Goal: Transaction & Acquisition: Purchase product/service

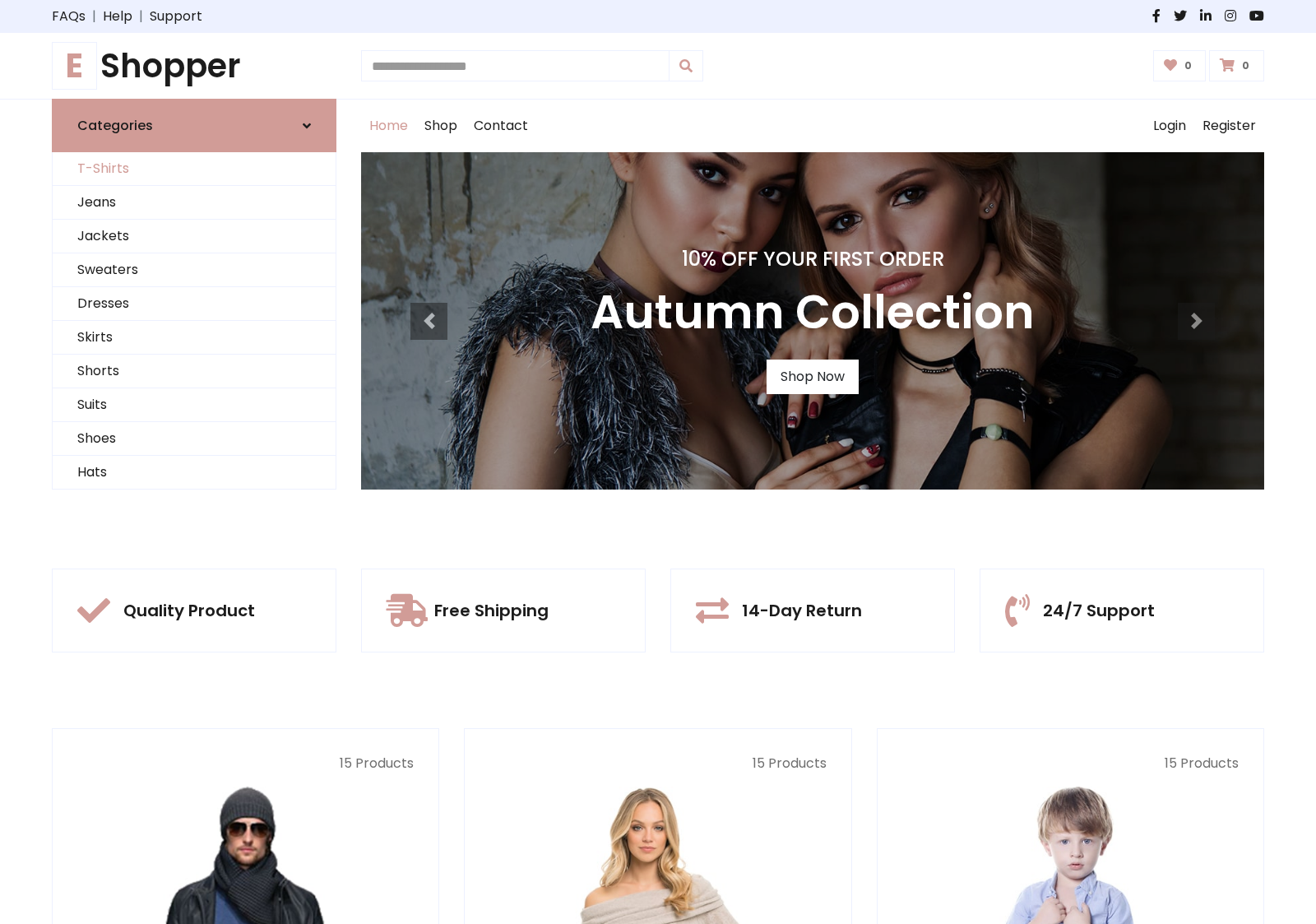
click at [194, 169] on link "T-Shirts" at bounding box center [194, 169] width 283 height 34
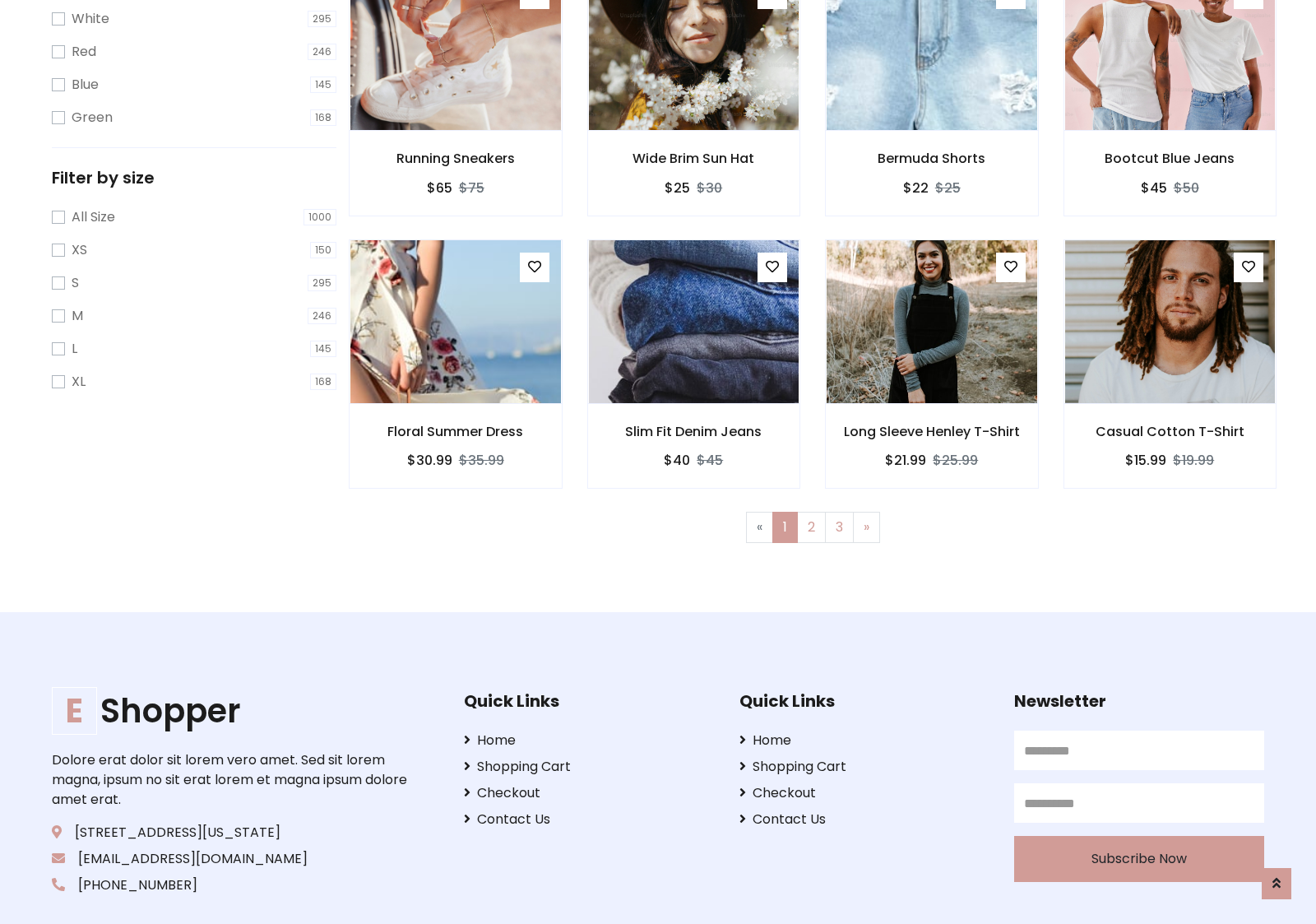
scroll to position [30, 0]
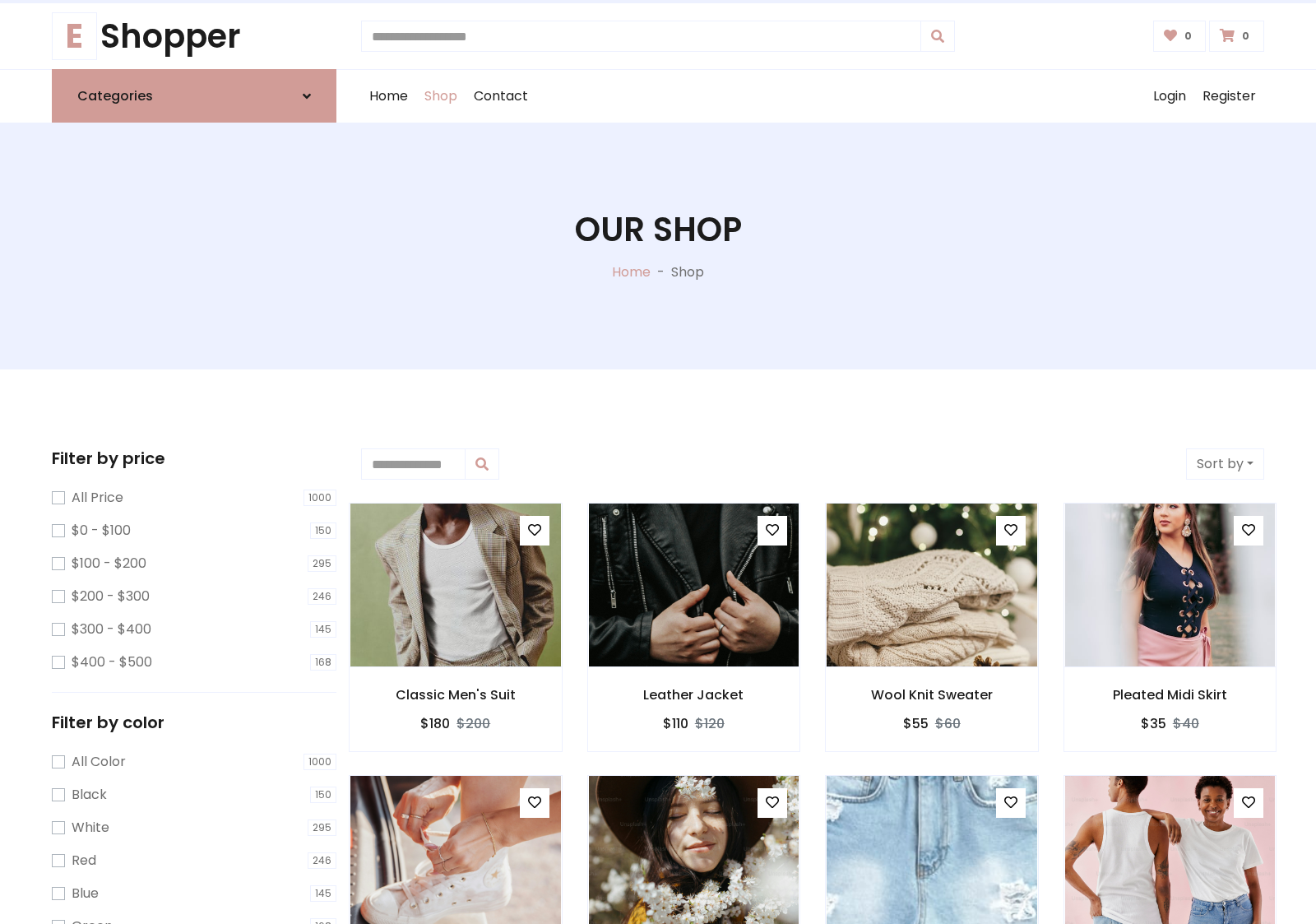
click at [658, 246] on h1 "Our Shop" at bounding box center [658, 229] width 167 height 39
click at [813, 97] on div "Home Shop Contact Log out Login Register" at bounding box center [812, 96] width 903 height 52
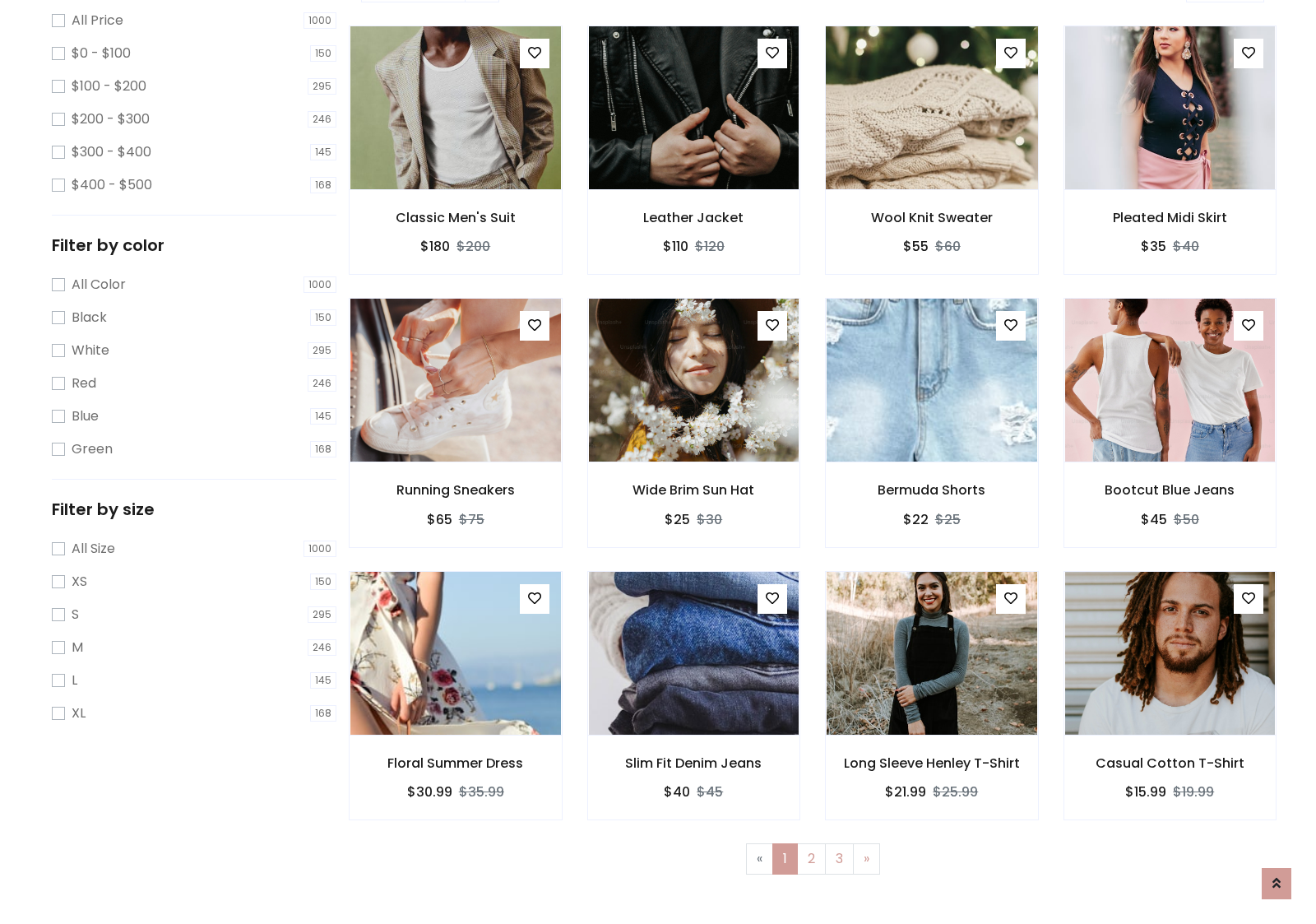
click at [931, 166] on img at bounding box center [931, 107] width 252 height 395
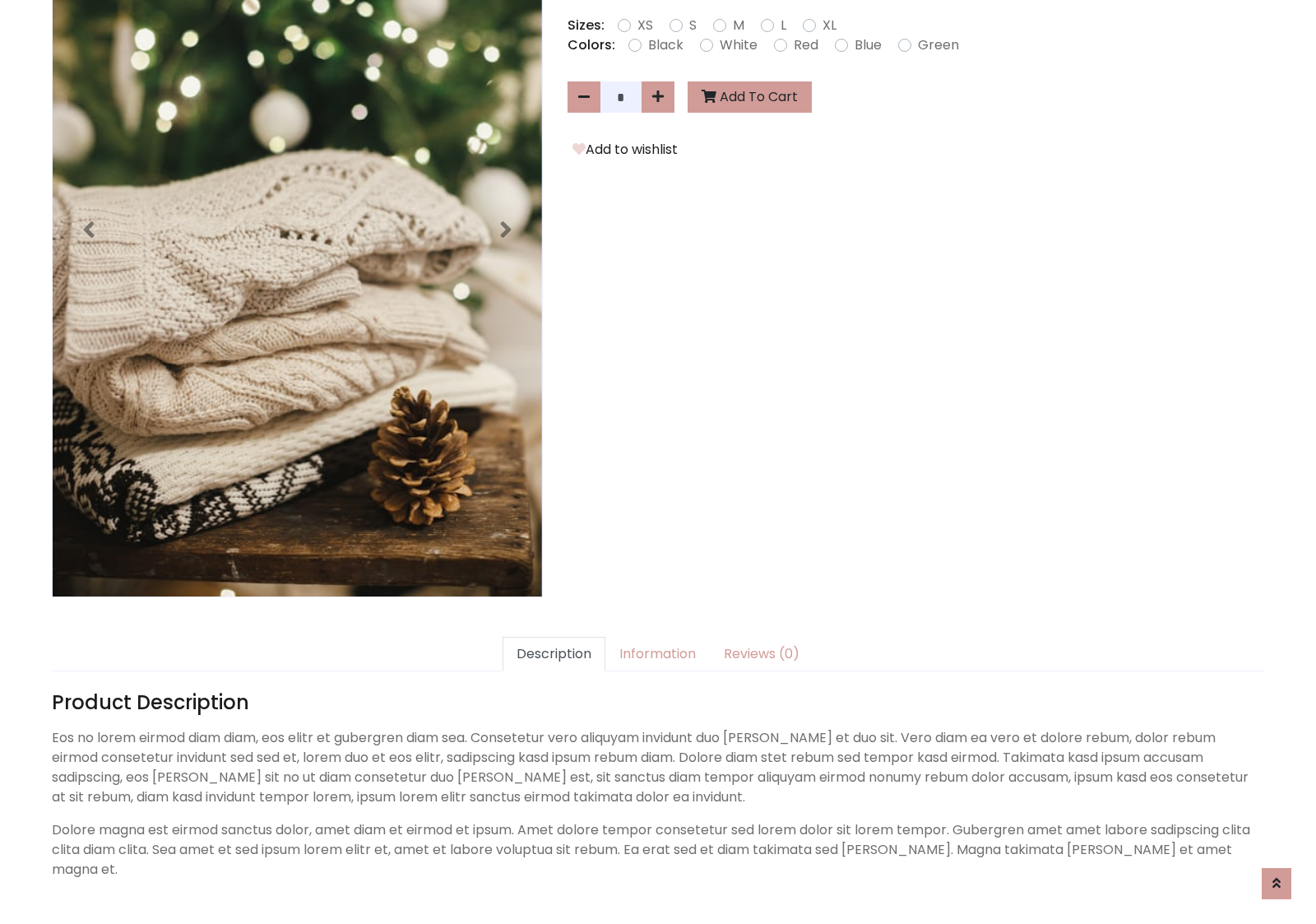
scroll to position [402, 0]
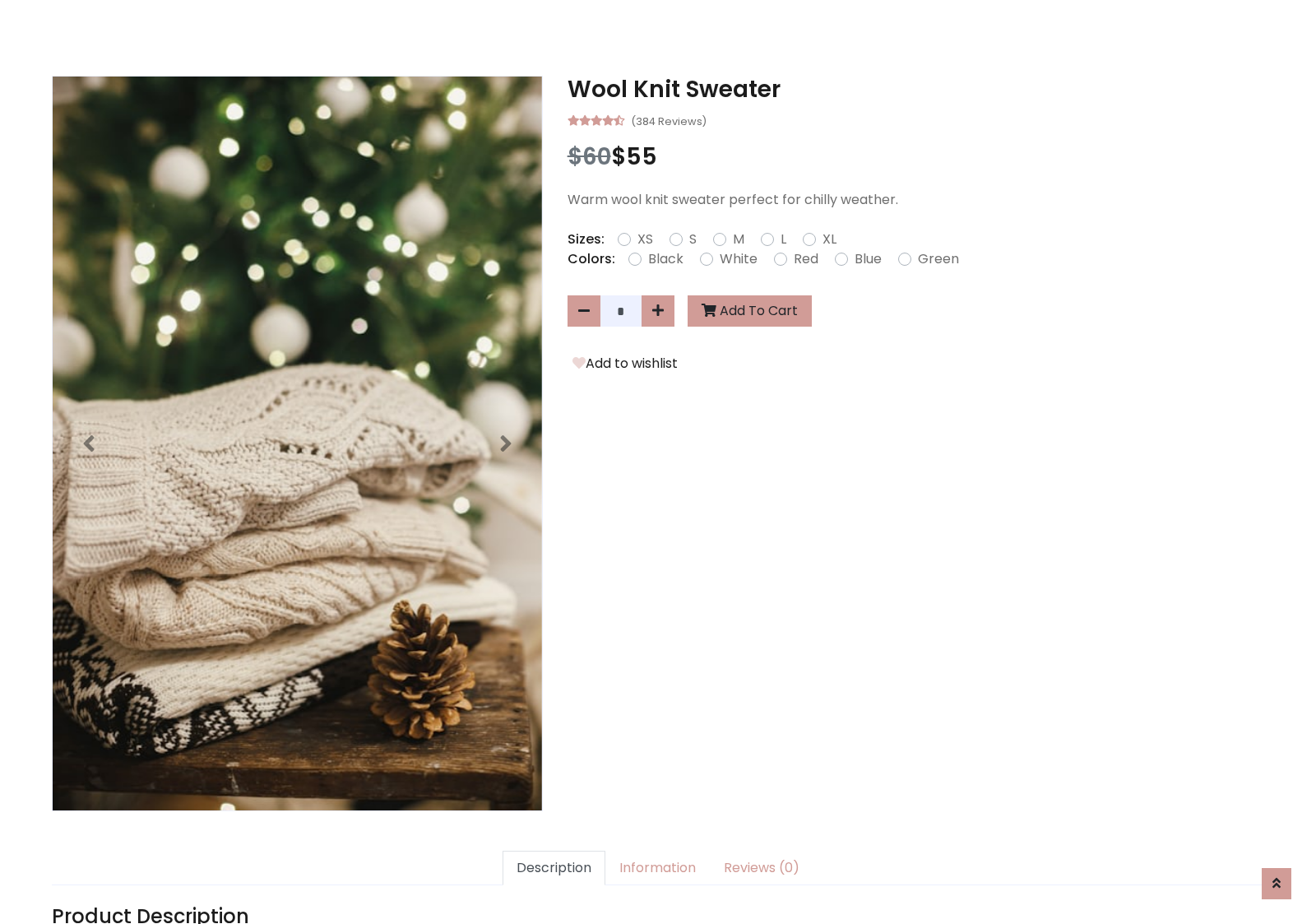
click at [916, 89] on h3 "Wool Knit Sweater" at bounding box center [916, 90] width 697 height 28
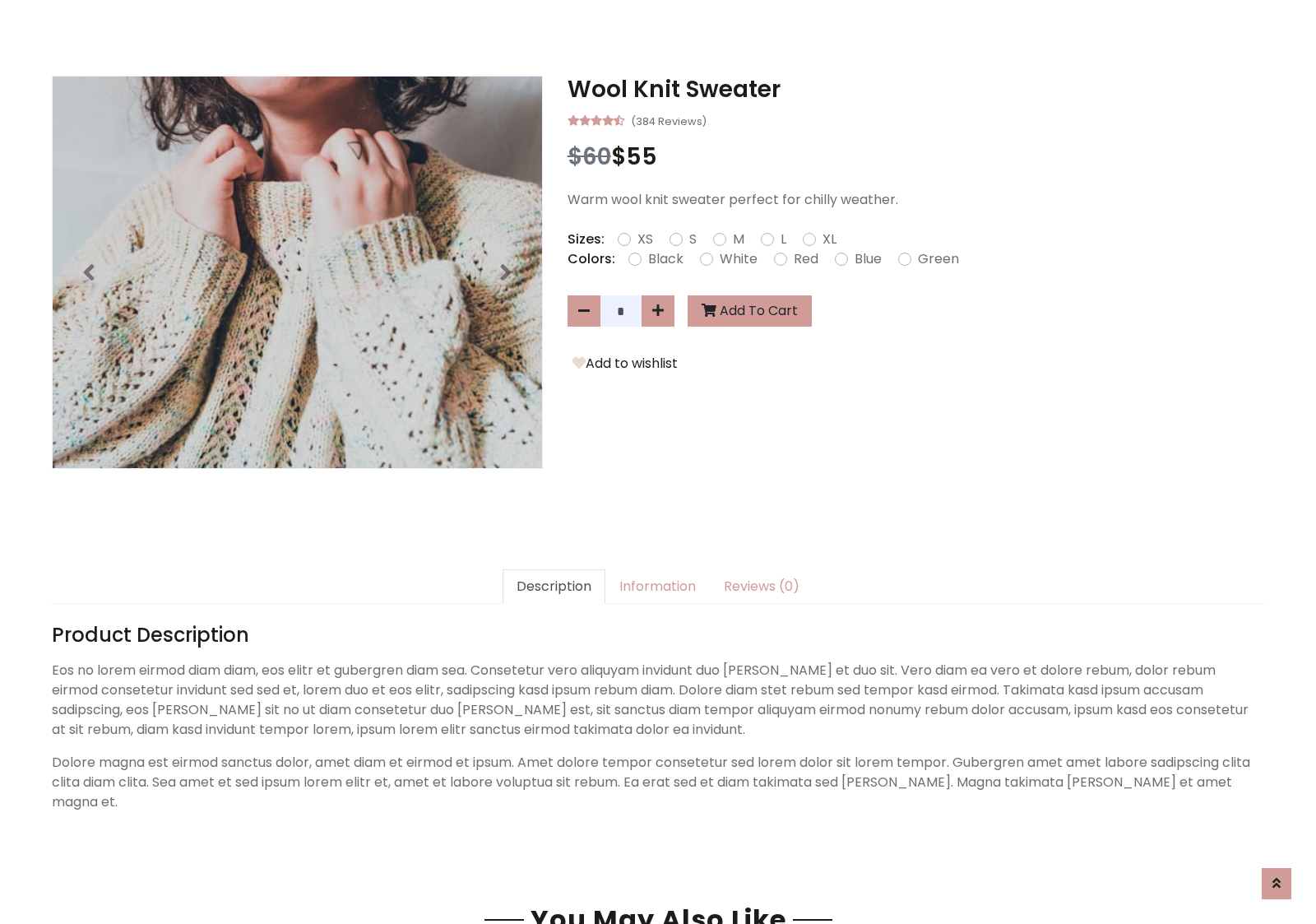
click at [916, 89] on h3 "Wool Knit Sweater" at bounding box center [916, 90] width 697 height 28
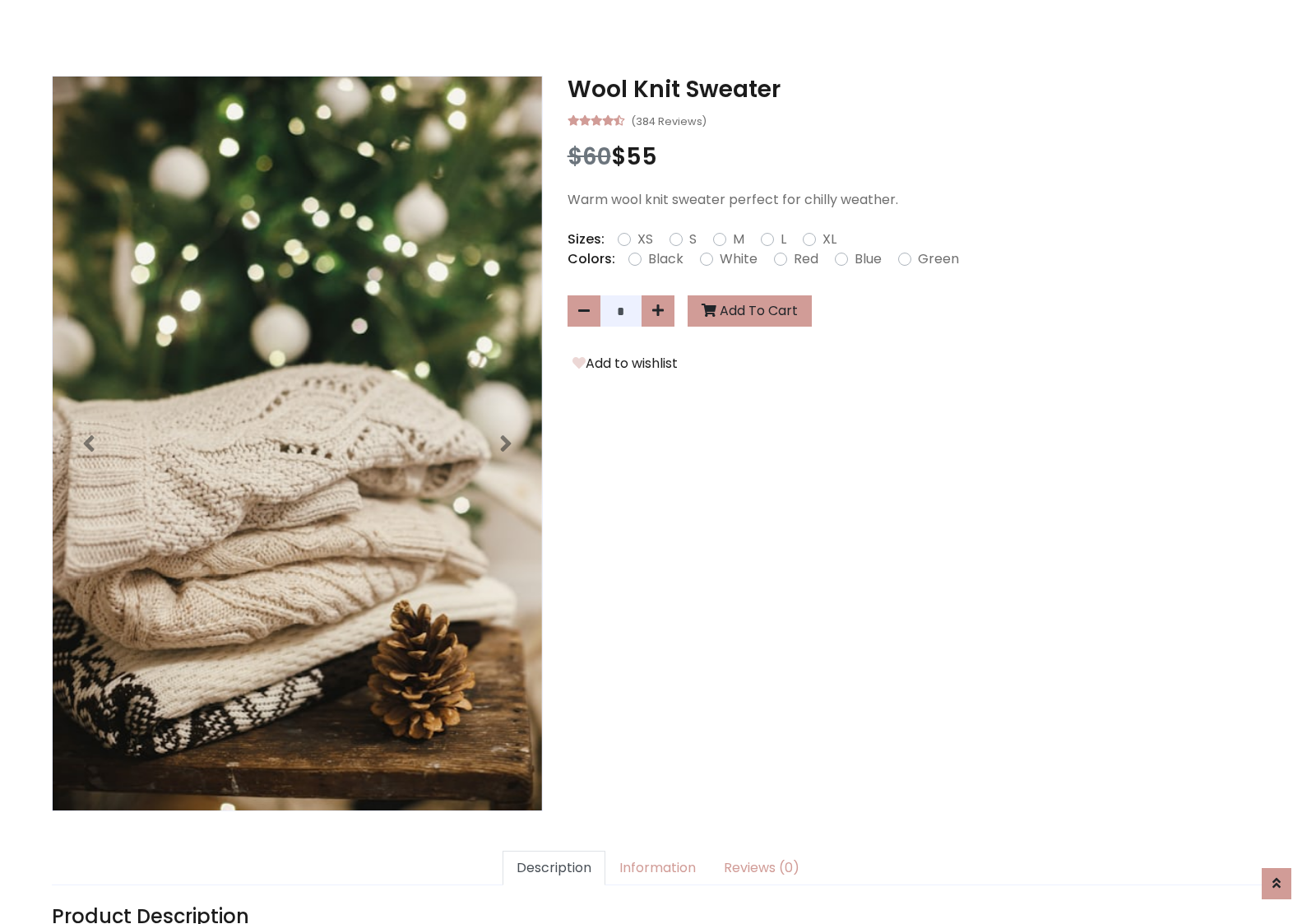
click at [916, 89] on h3 "Wool Knit Sweater" at bounding box center [916, 90] width 697 height 28
